Goal: Information Seeking & Learning: Learn about a topic

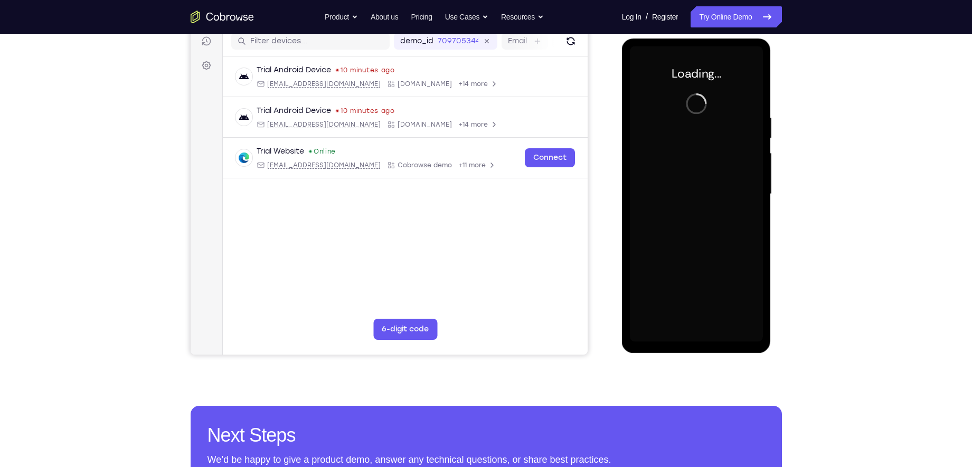
scroll to position [137, 0]
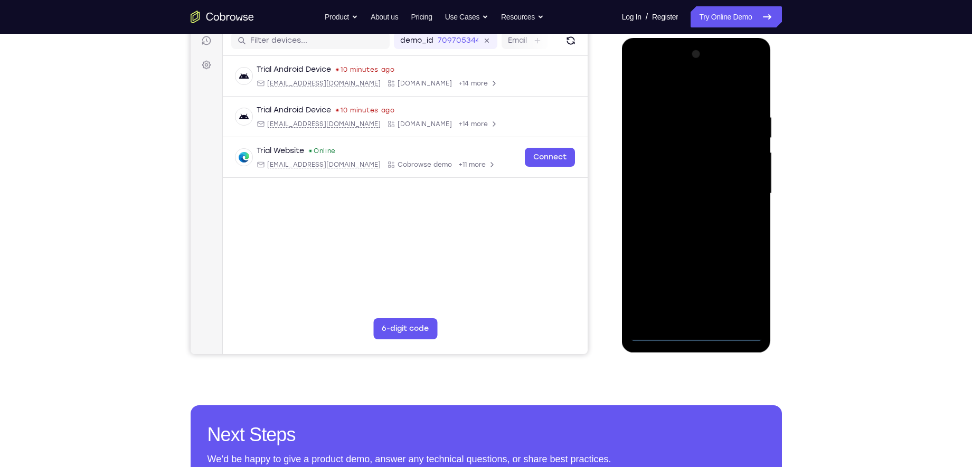
click at [699, 334] on div at bounding box center [696, 194] width 133 height 296
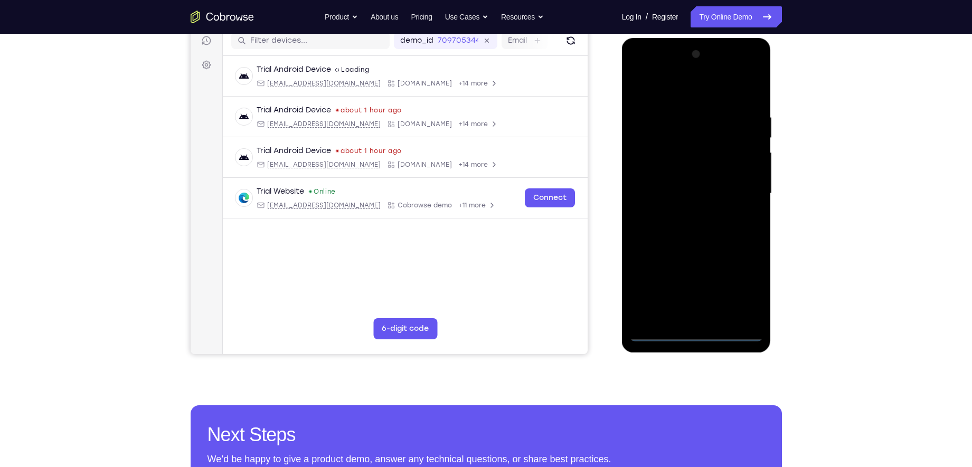
click at [740, 288] on div at bounding box center [696, 194] width 133 height 296
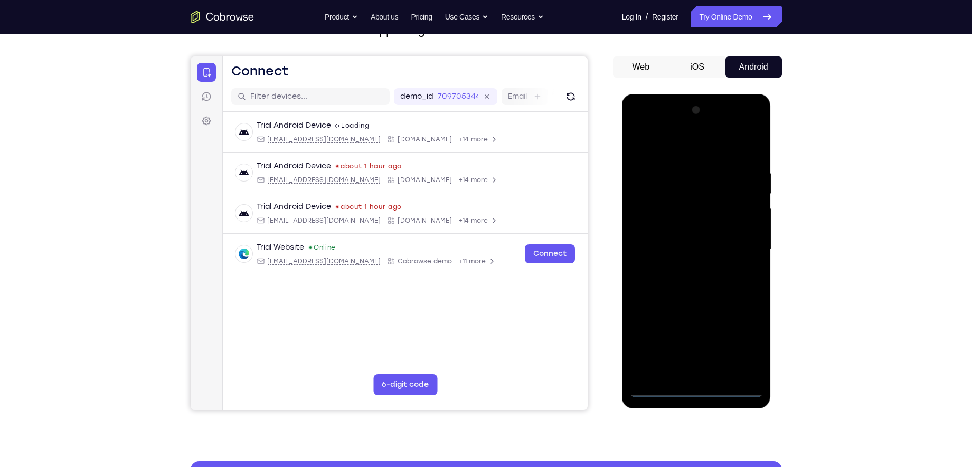
scroll to position [80, 0]
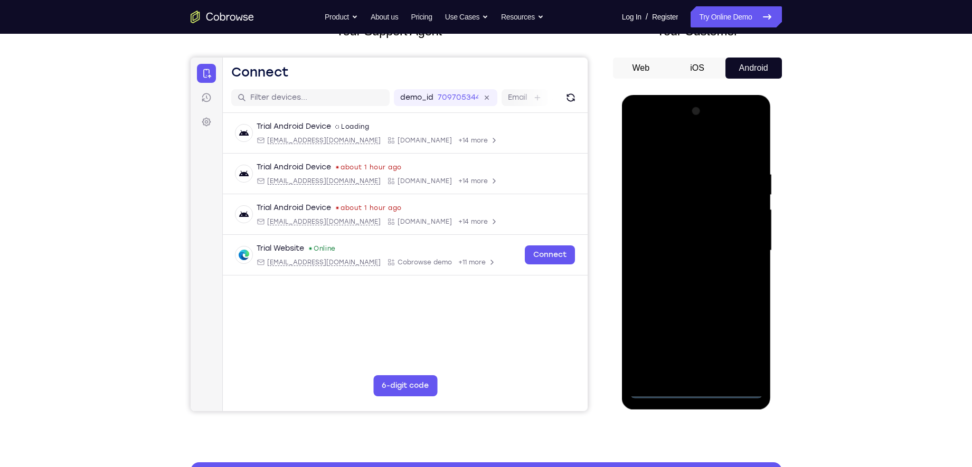
click at [673, 147] on div at bounding box center [696, 251] width 133 height 296
click at [738, 249] on div at bounding box center [696, 251] width 133 height 296
click at [685, 270] on div at bounding box center [696, 251] width 133 height 296
click at [675, 240] on div at bounding box center [696, 251] width 133 height 296
click at [674, 228] on div at bounding box center [696, 251] width 133 height 296
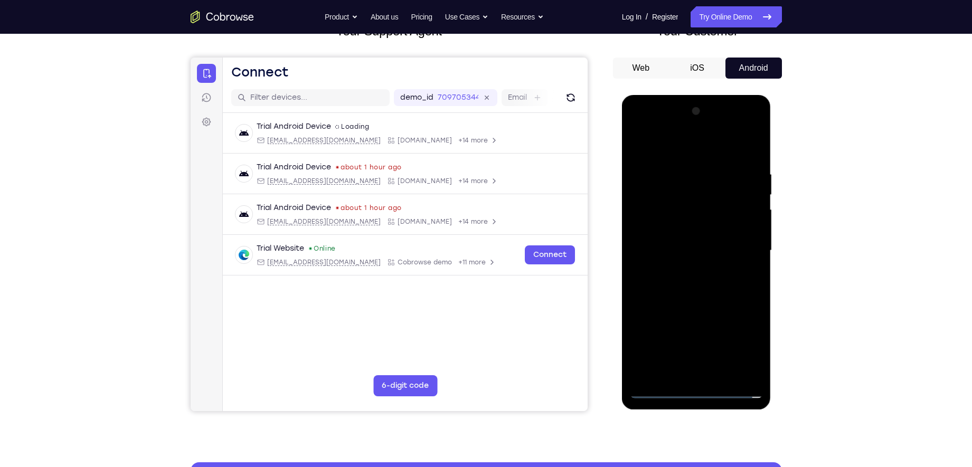
click at [667, 249] on div at bounding box center [696, 251] width 133 height 296
click at [737, 287] on div at bounding box center [696, 251] width 133 height 296
click at [680, 283] on div at bounding box center [696, 251] width 133 height 296
drag, startPoint x: 662, startPoint y: 153, endPoint x: 770, endPoint y: 153, distance: 108.3
click at [770, 153] on div at bounding box center [696, 252] width 149 height 315
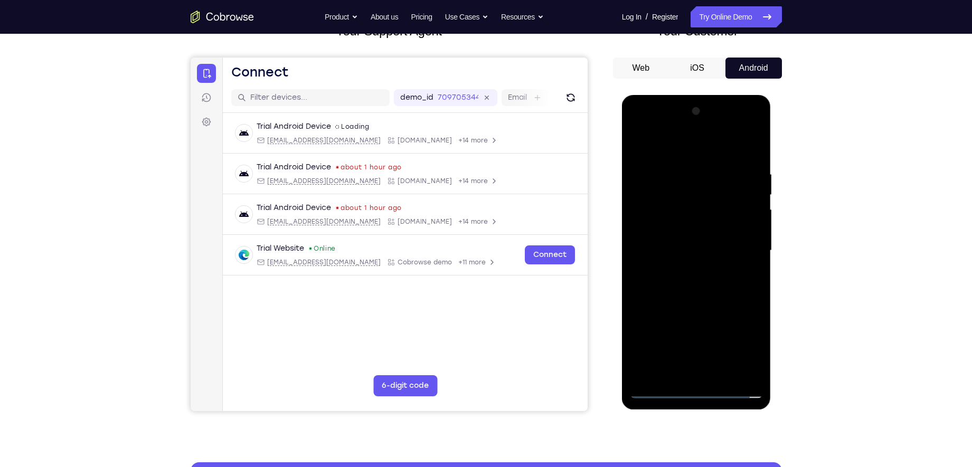
click at [680, 280] on div at bounding box center [696, 251] width 133 height 296
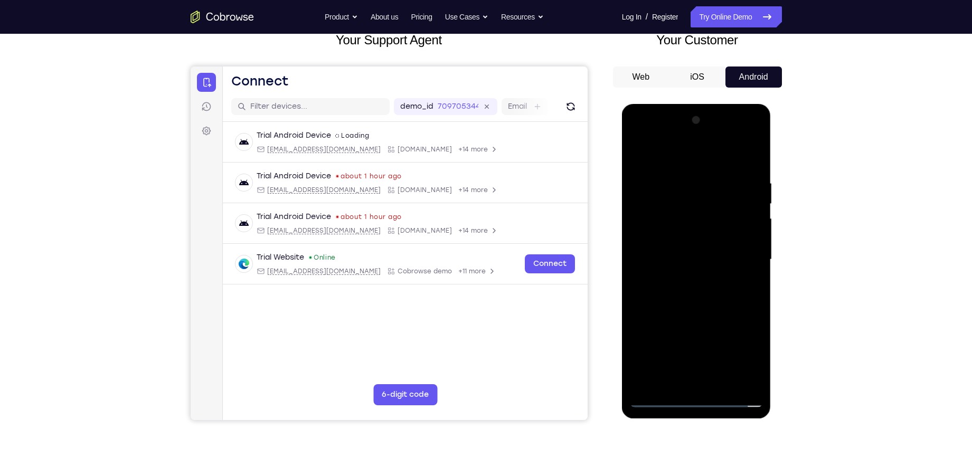
scroll to position [71, 0]
click at [705, 310] on div at bounding box center [696, 259] width 133 height 296
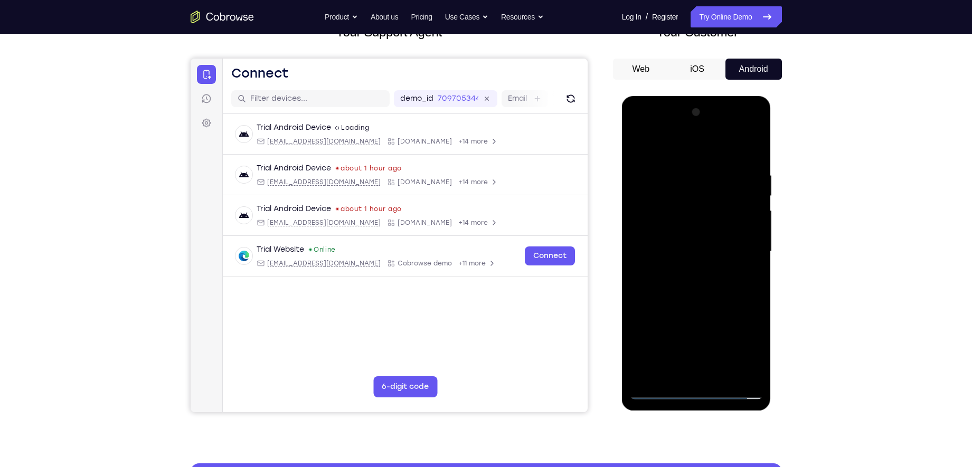
scroll to position [73, 0]
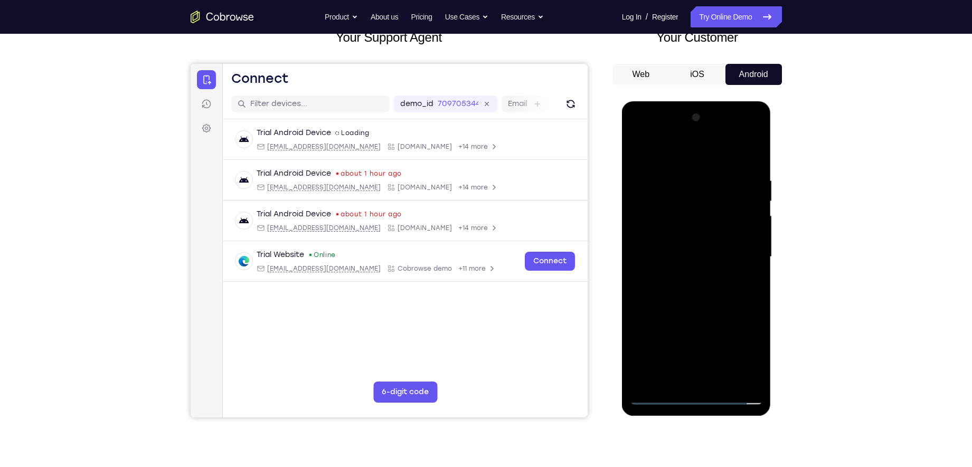
click at [757, 303] on div at bounding box center [696, 257] width 133 height 296
click at [674, 171] on div at bounding box center [696, 257] width 133 height 296
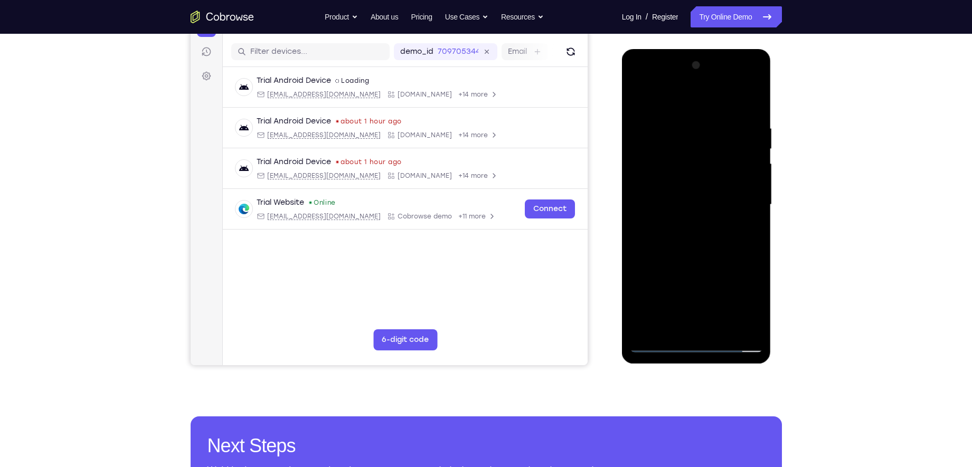
scroll to position [124, 0]
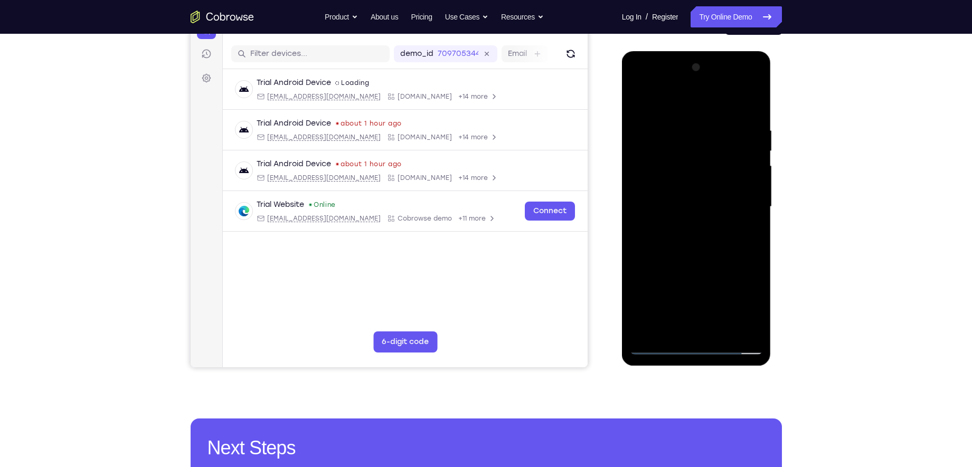
click at [753, 233] on div at bounding box center [696, 207] width 133 height 296
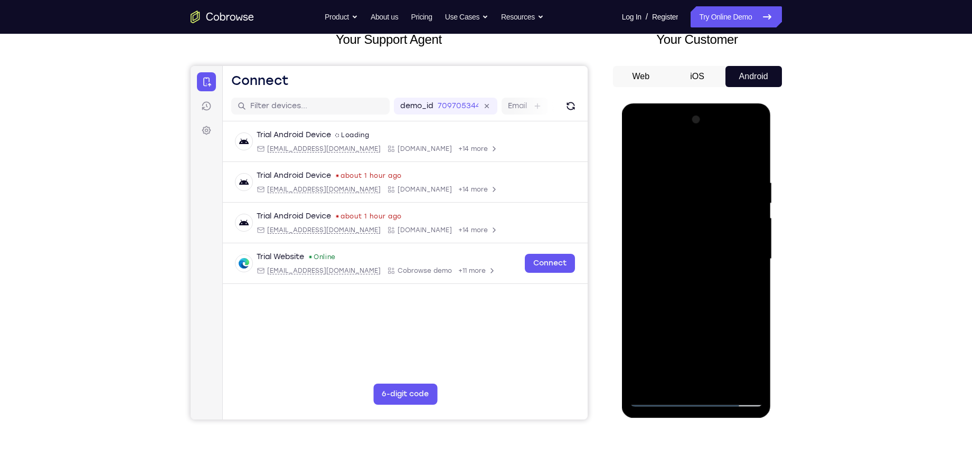
scroll to position [71, 0]
click at [758, 228] on div at bounding box center [696, 260] width 133 height 296
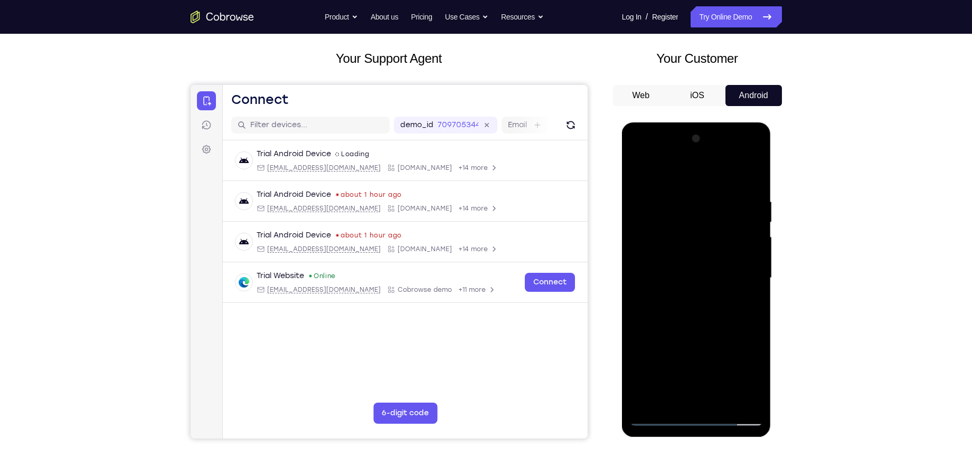
scroll to position [125, 0]
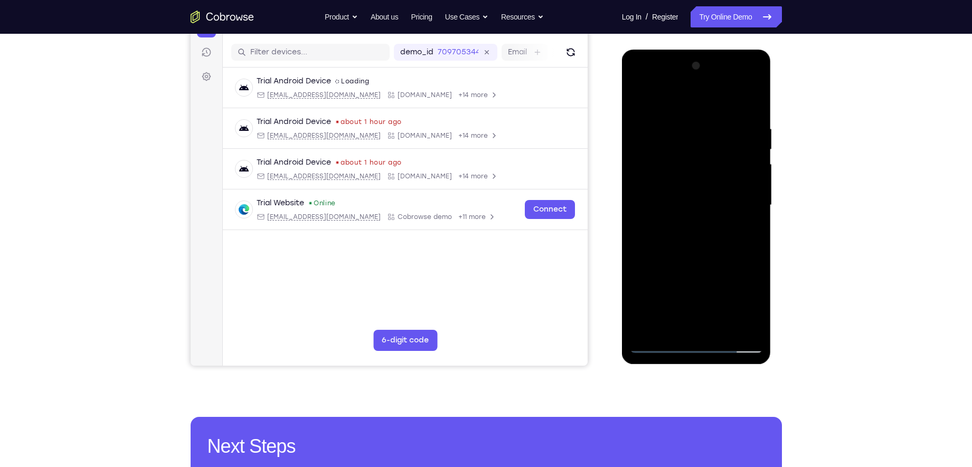
click at [742, 220] on div at bounding box center [696, 206] width 133 height 296
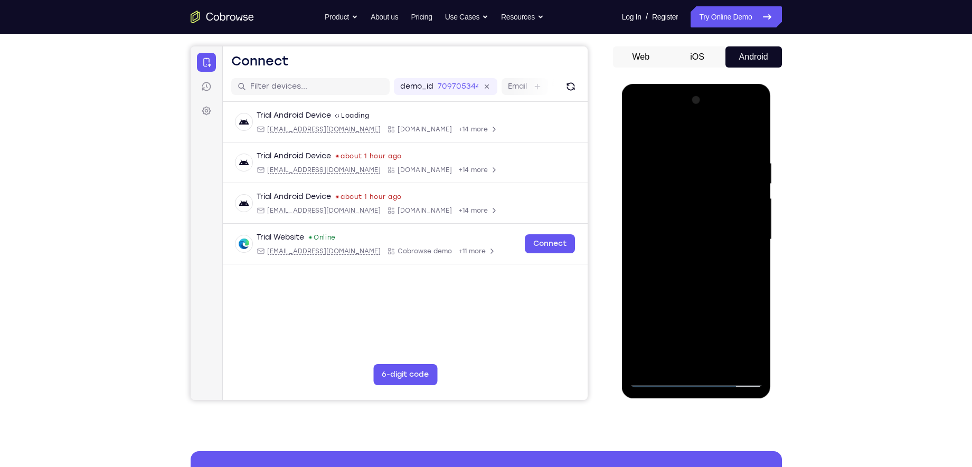
scroll to position [90, 0]
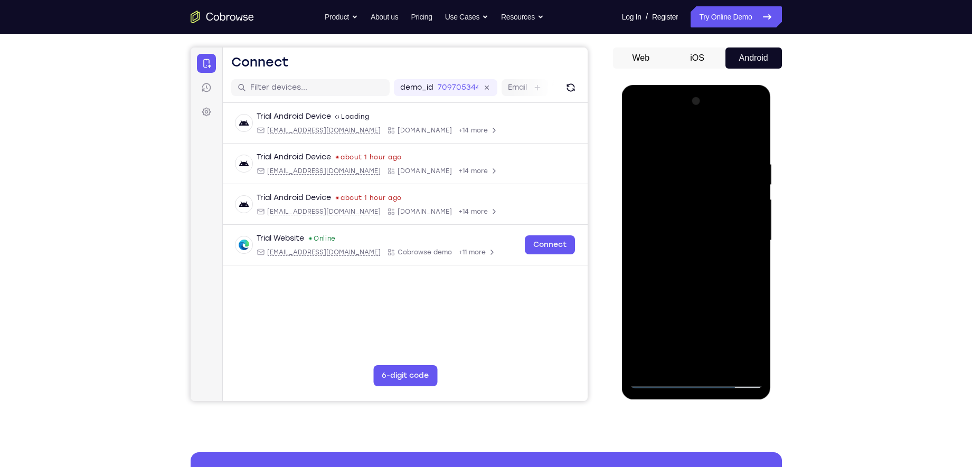
drag, startPoint x: 130, startPoint y: 131, endPoint x: 804, endPoint y: 236, distance: 682.4
click at [804, 236] on div "Your Support Agent Your Customer Web iOS Android Next Steps We’d be happy to gi…" at bounding box center [486, 292] width 676 height 697
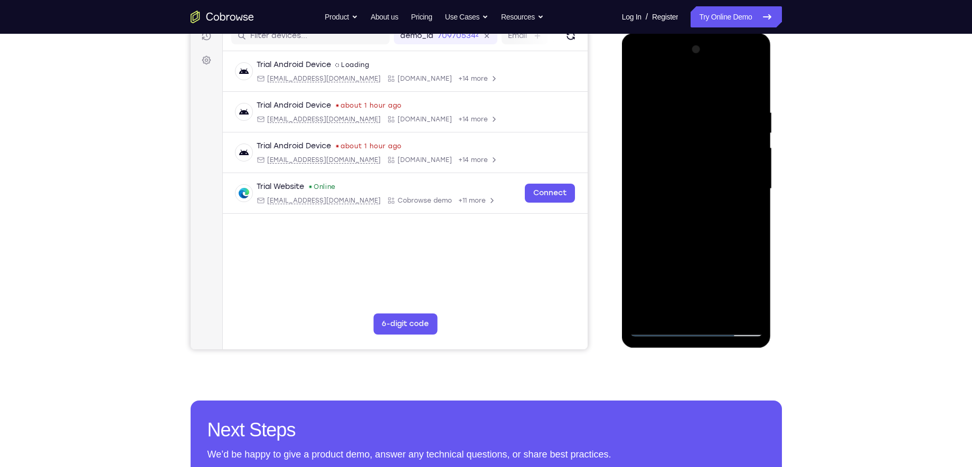
scroll to position [68, 0]
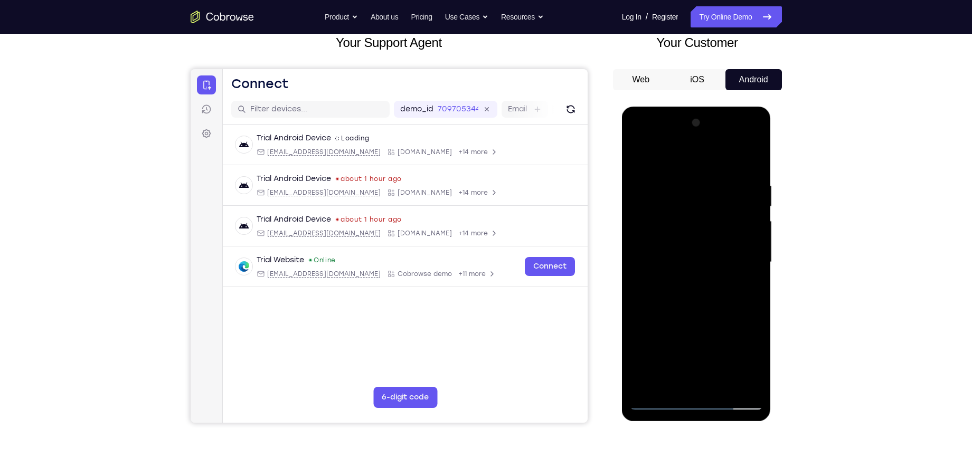
click at [750, 159] on div at bounding box center [696, 263] width 133 height 296
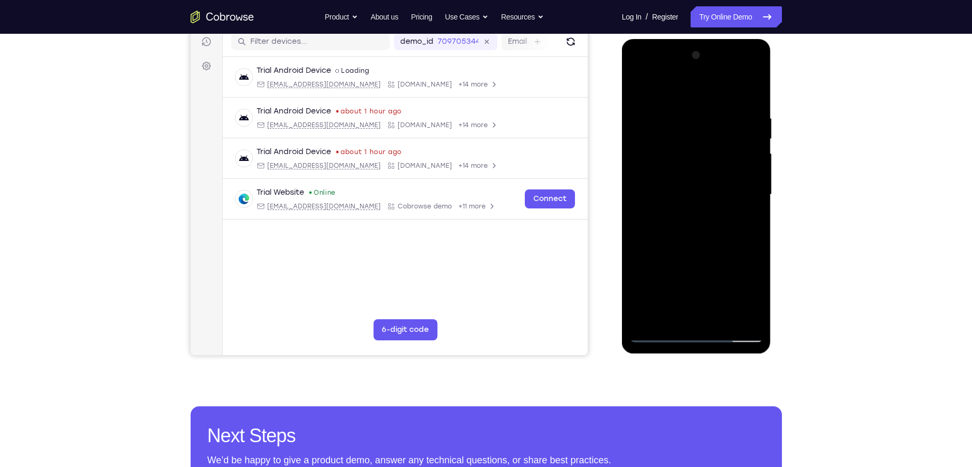
click at [722, 321] on div at bounding box center [696, 195] width 133 height 296
click at [703, 251] on div at bounding box center [696, 195] width 133 height 296
click at [684, 204] on div at bounding box center [696, 195] width 133 height 296
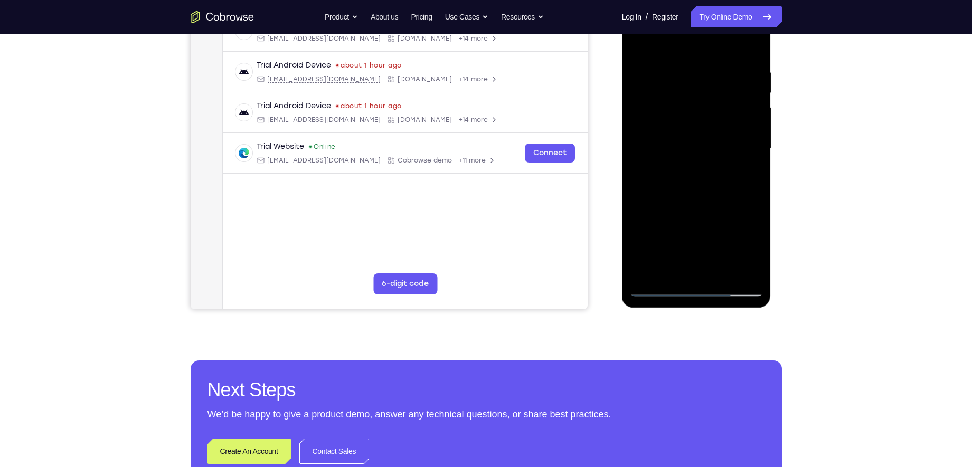
scroll to position [140, 0]
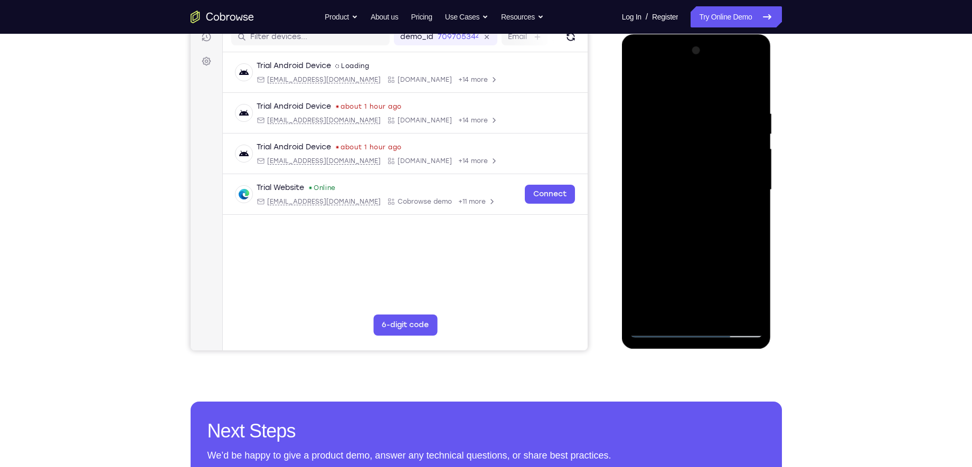
click at [666, 235] on div at bounding box center [696, 190] width 133 height 296
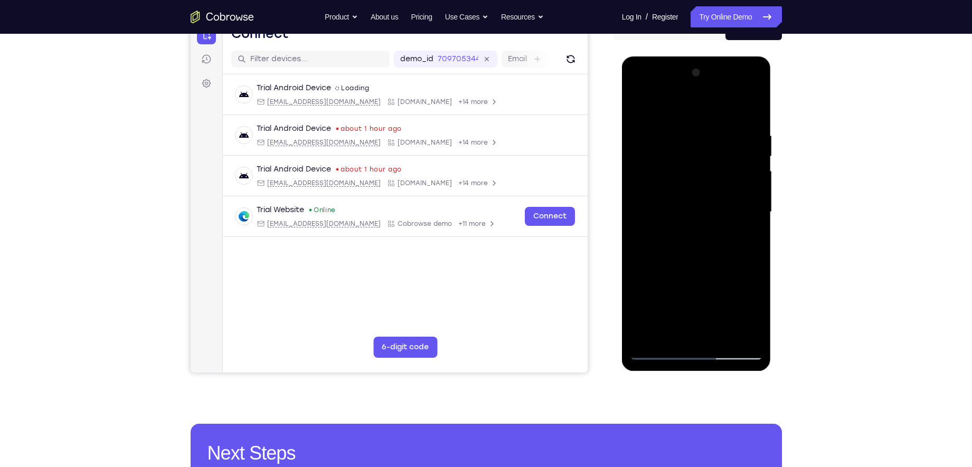
scroll to position [146, 0]
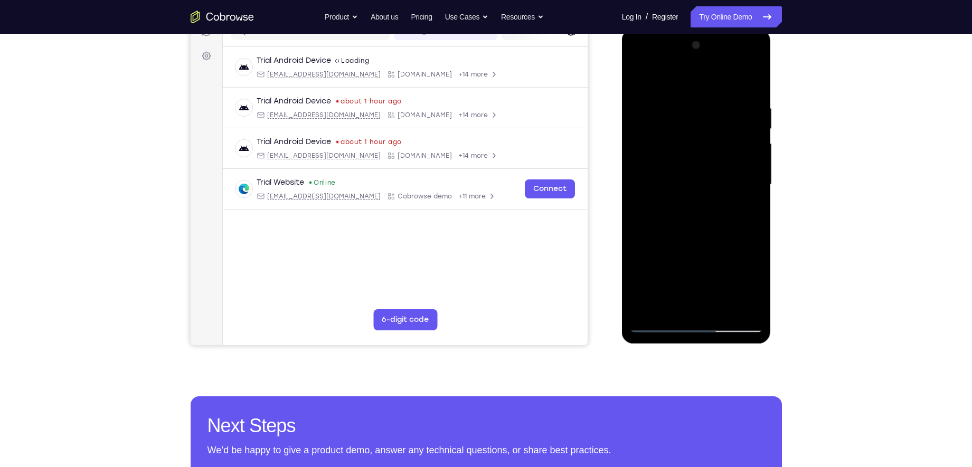
click at [655, 326] on div at bounding box center [696, 185] width 133 height 296
drag, startPoint x: 684, startPoint y: 275, endPoint x: 732, endPoint y: 249, distance: 54.1
click at [732, 249] on div at bounding box center [696, 185] width 133 height 296
click at [746, 285] on div at bounding box center [696, 185] width 133 height 296
click at [716, 233] on div at bounding box center [696, 185] width 133 height 296
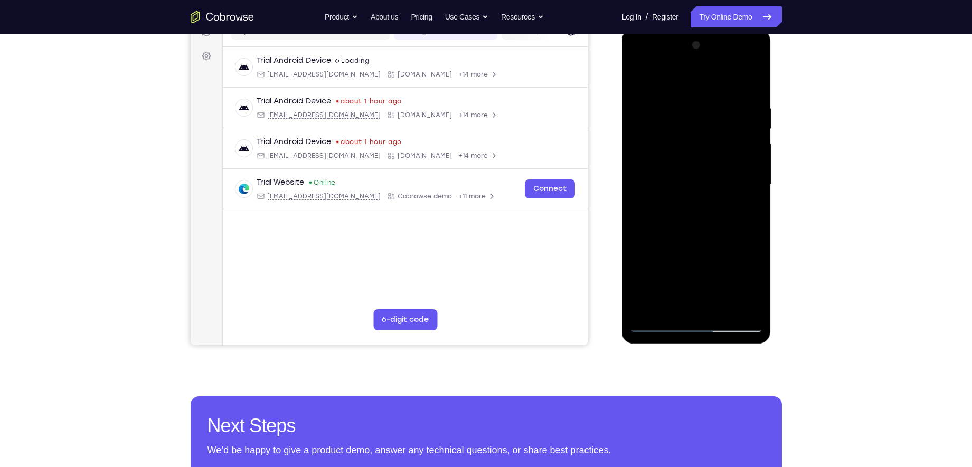
click at [681, 219] on div at bounding box center [696, 185] width 133 height 296
click at [657, 324] on div at bounding box center [696, 185] width 133 height 296
click at [682, 173] on div at bounding box center [696, 185] width 133 height 296
click at [695, 328] on div at bounding box center [696, 185] width 133 height 296
